Goal: Find specific page/section

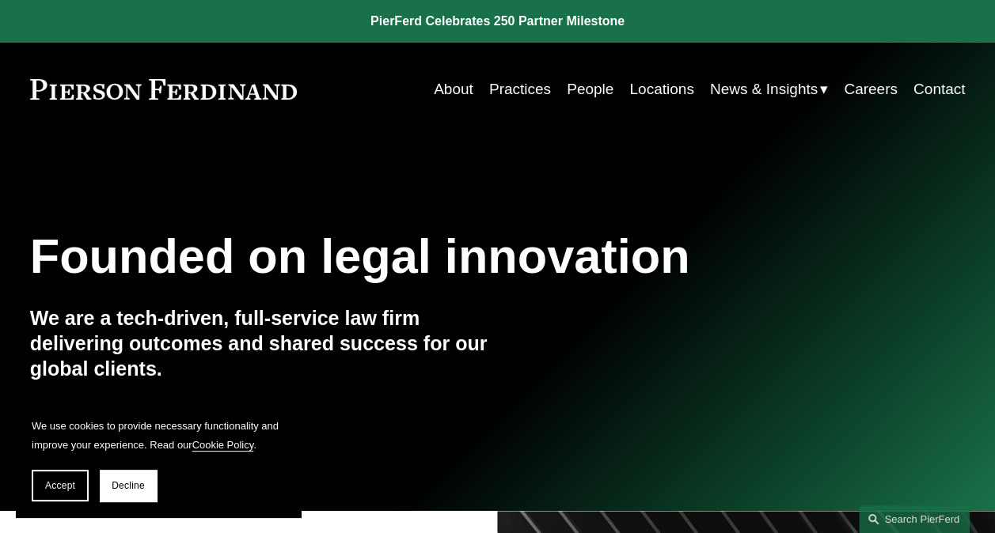
click at [579, 85] on link "People" at bounding box center [590, 89] width 47 height 30
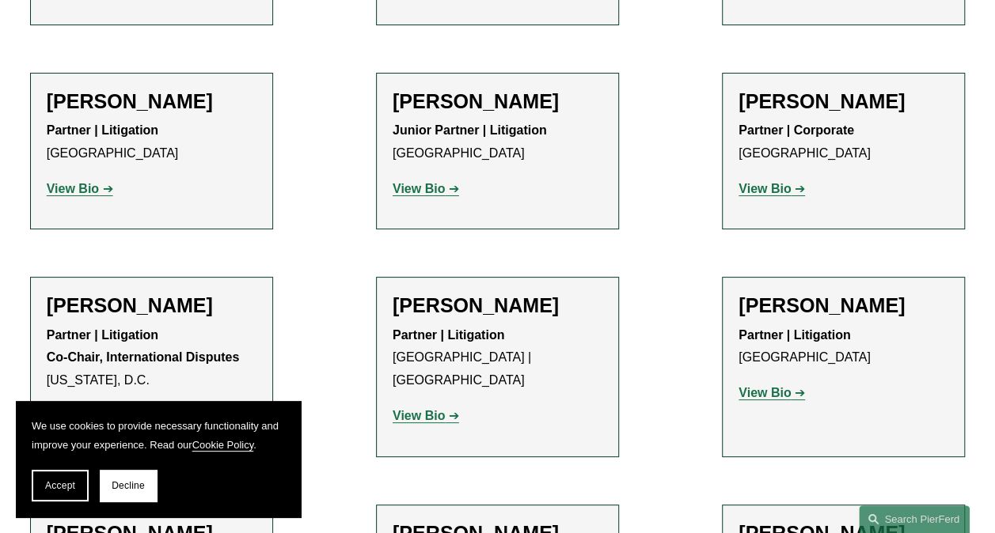
scroll to position [3008, 0]
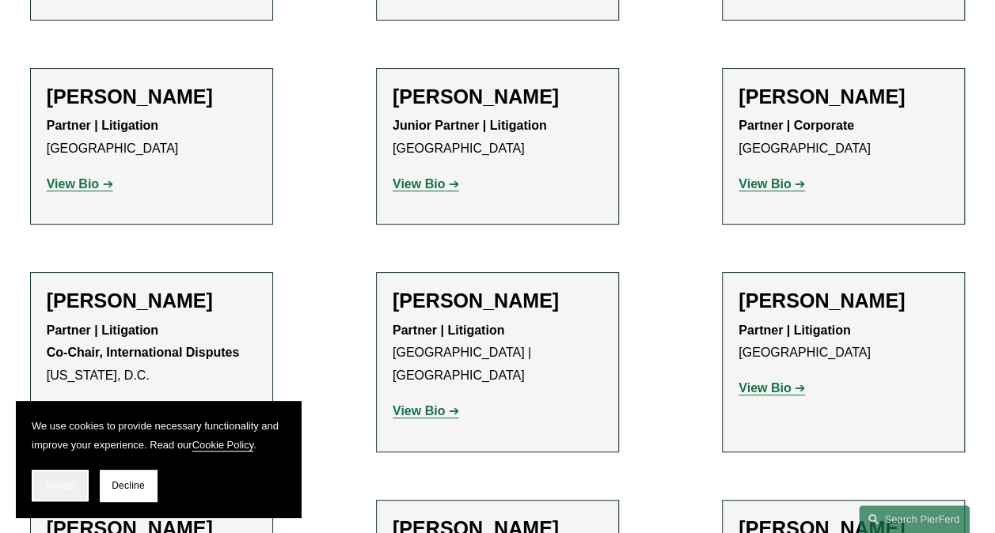
click at [47, 484] on span "Accept" at bounding box center [60, 485] width 30 height 11
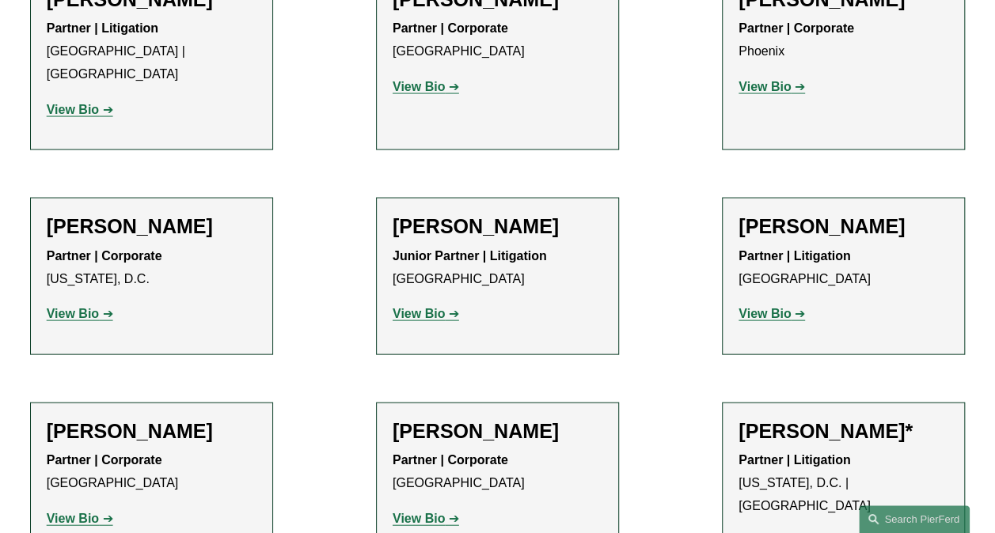
scroll to position [7598, 0]
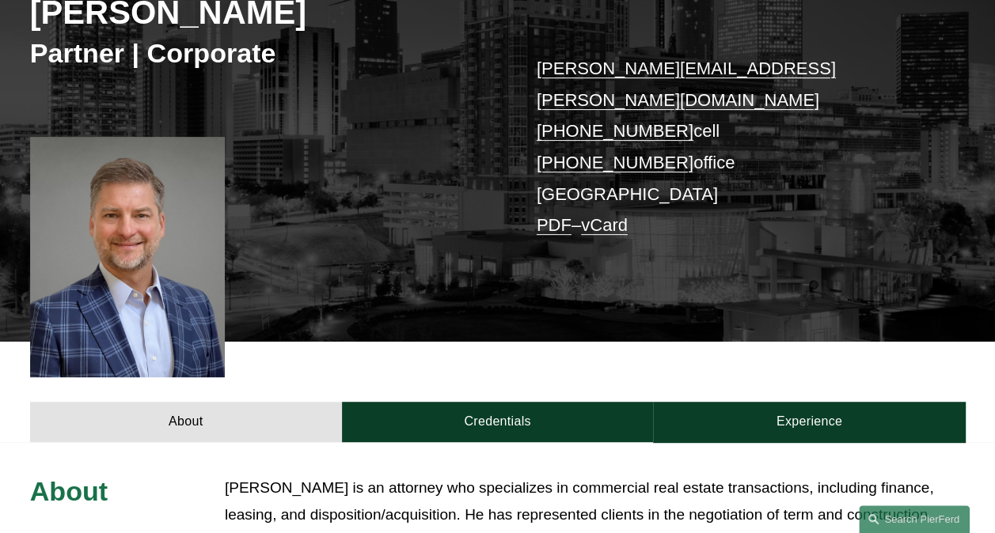
scroll to position [225, 0]
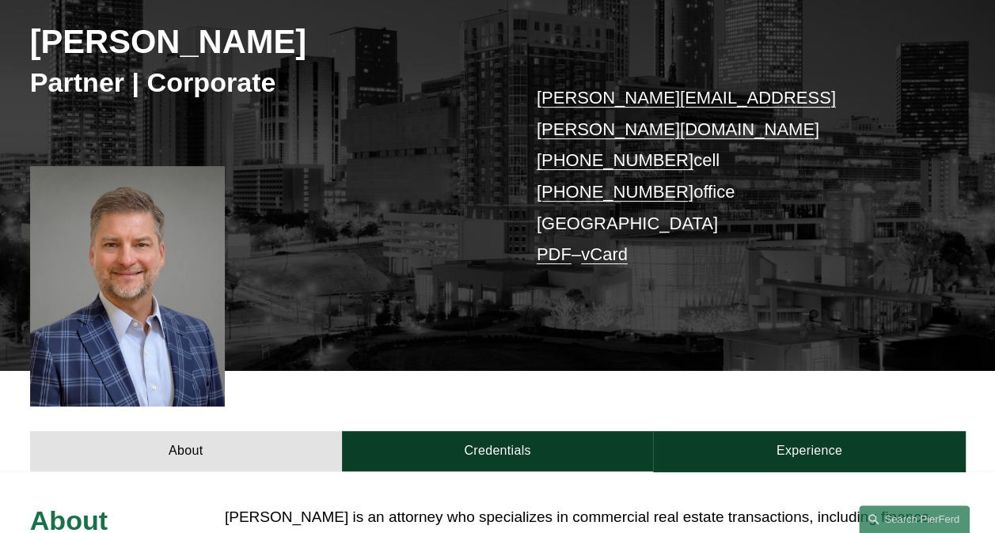
click at [549, 245] on link "PDF" at bounding box center [554, 255] width 35 height 20
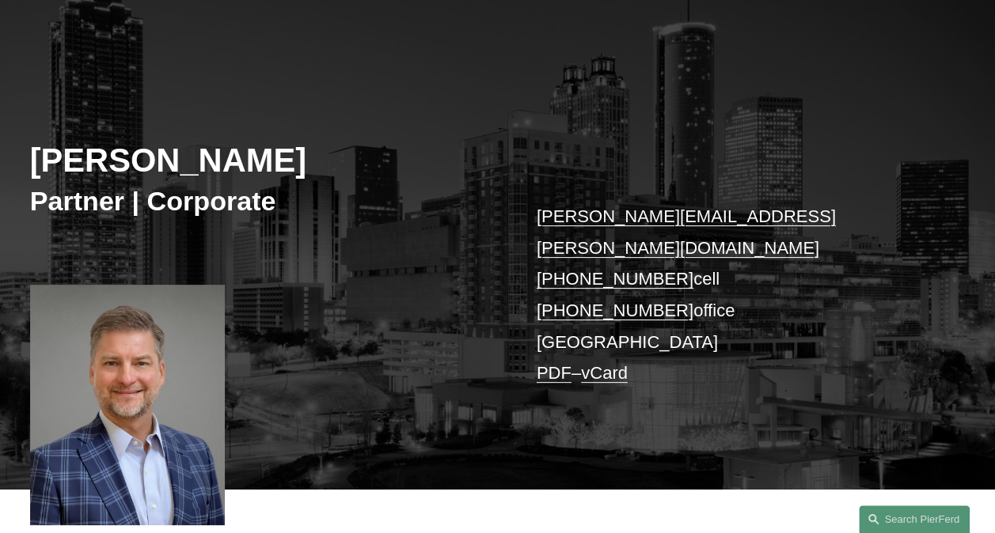
scroll to position [0, 0]
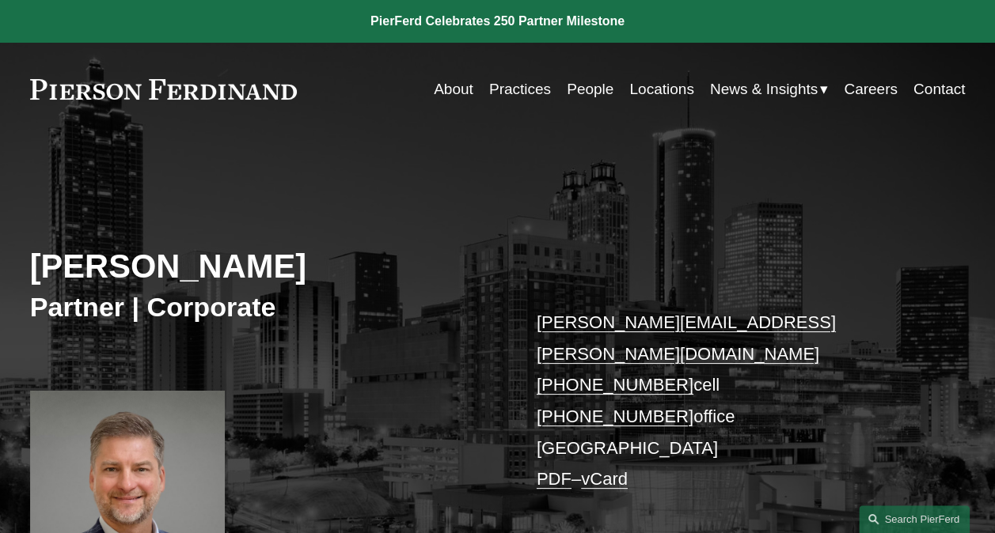
click at [643, 90] on link "Locations" at bounding box center [661, 89] width 64 height 30
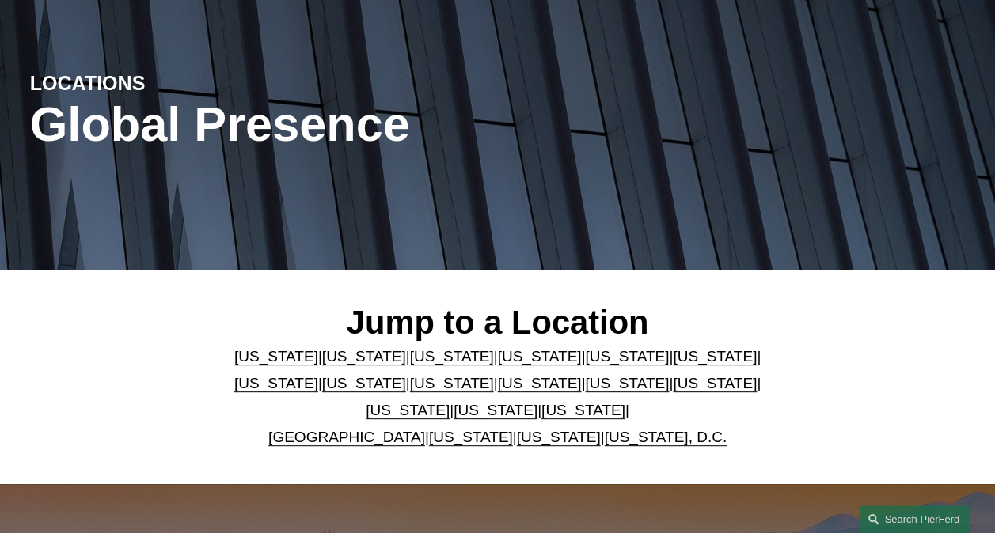
scroll to position [158, 0]
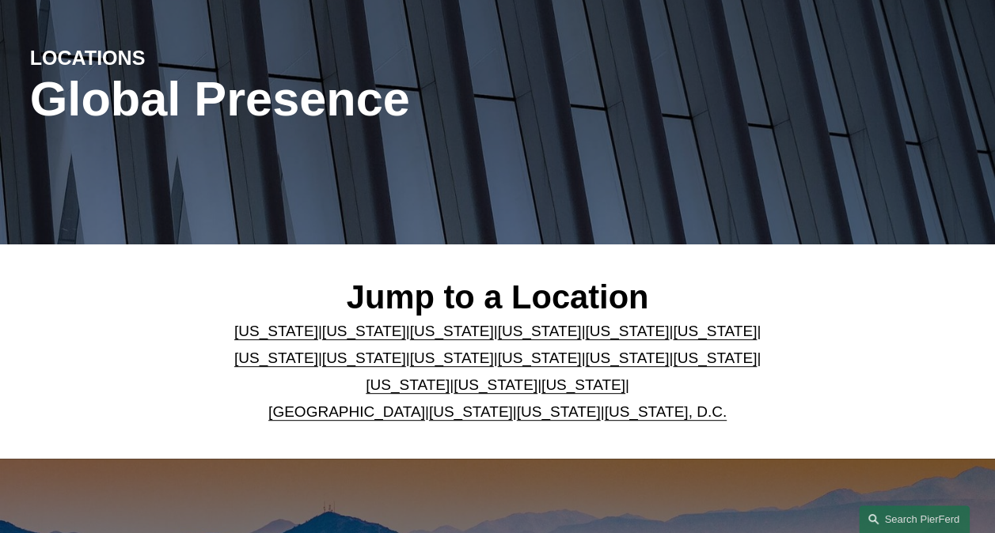
click at [673, 331] on link "Georgia" at bounding box center [715, 331] width 84 height 17
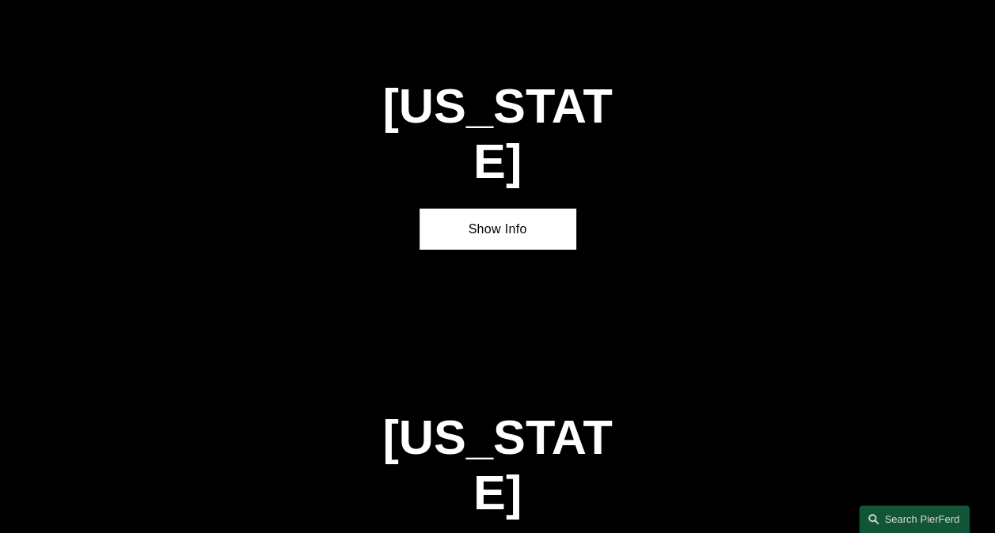
scroll to position [2045, 0]
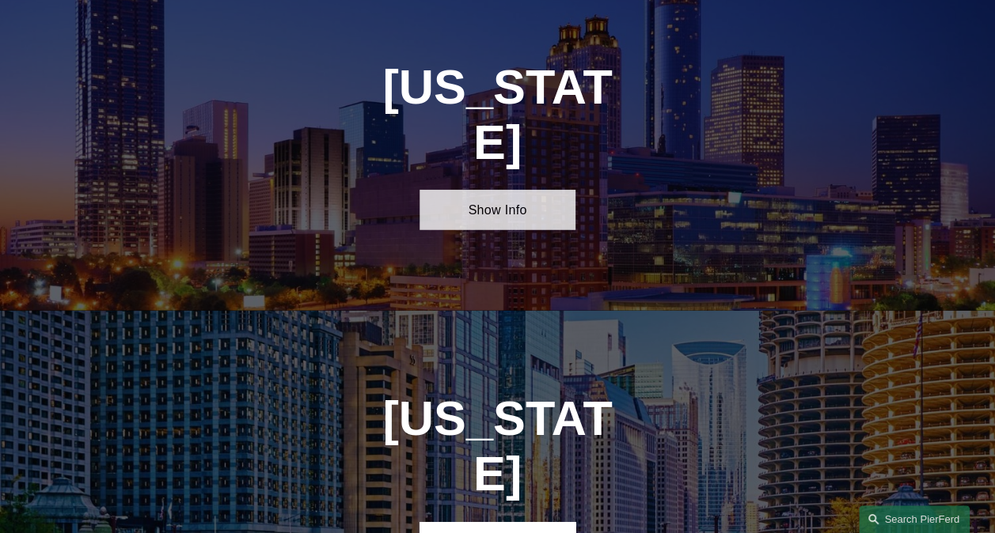
click at [493, 190] on link "Show Info" at bounding box center [497, 210] width 156 height 40
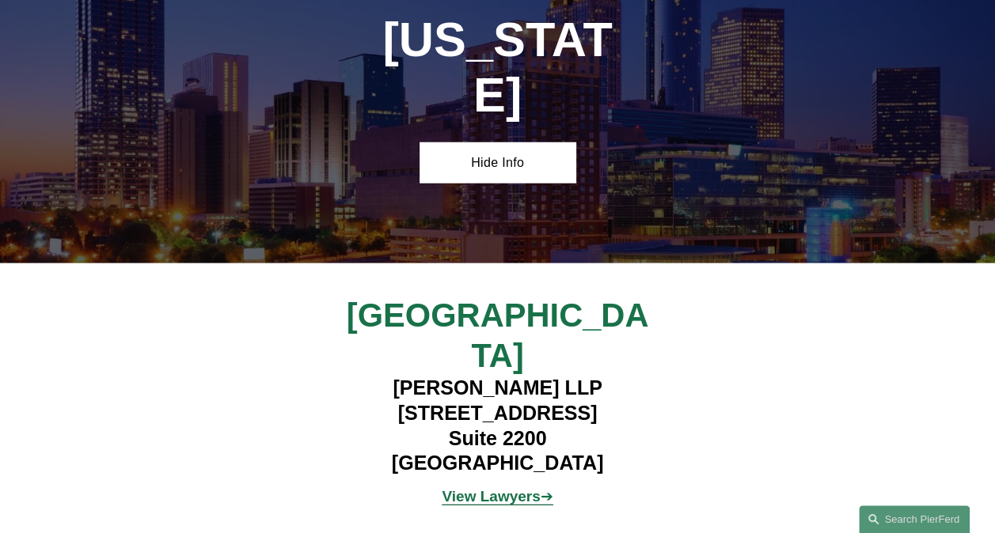
scroll to position [2124, 0]
